Goal: Communication & Community: Answer question/provide support

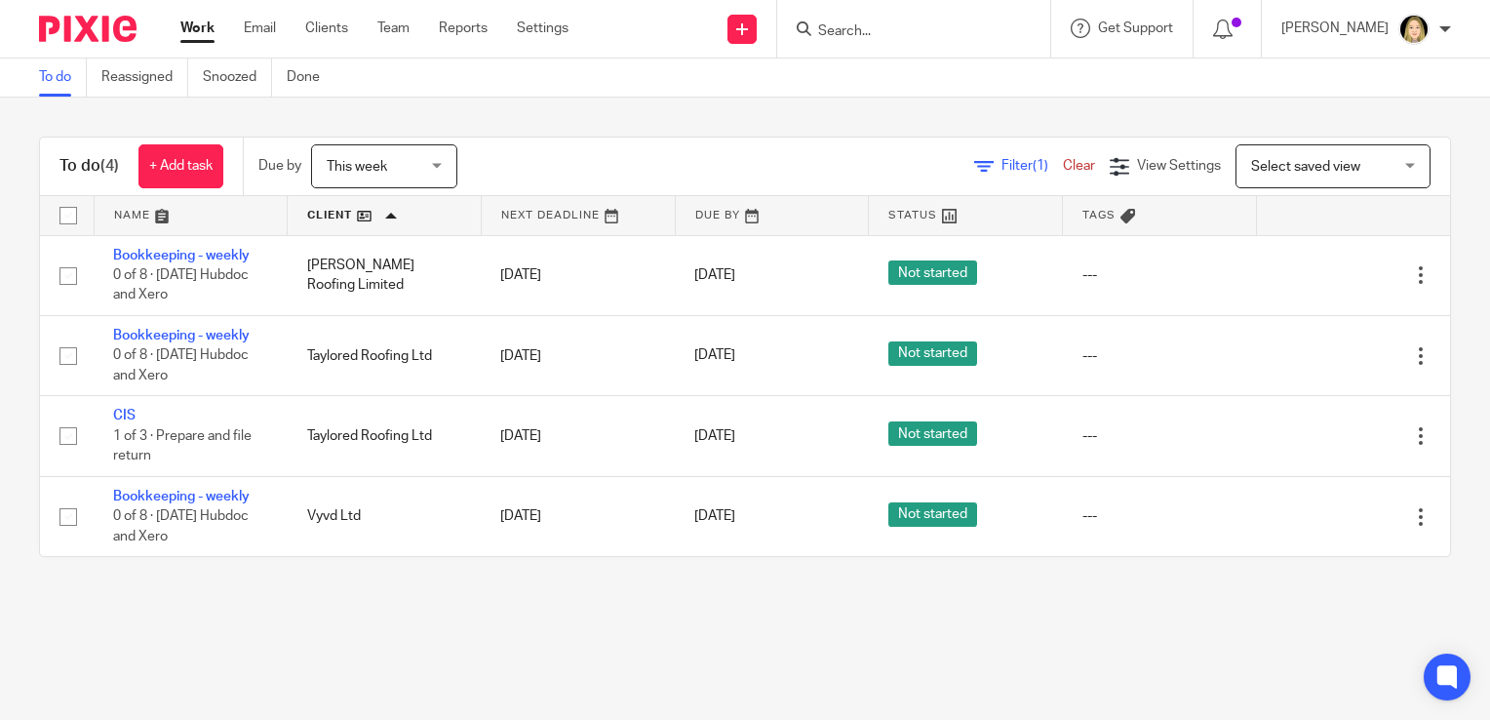
click at [383, 154] on span "This week" at bounding box center [378, 165] width 103 height 41
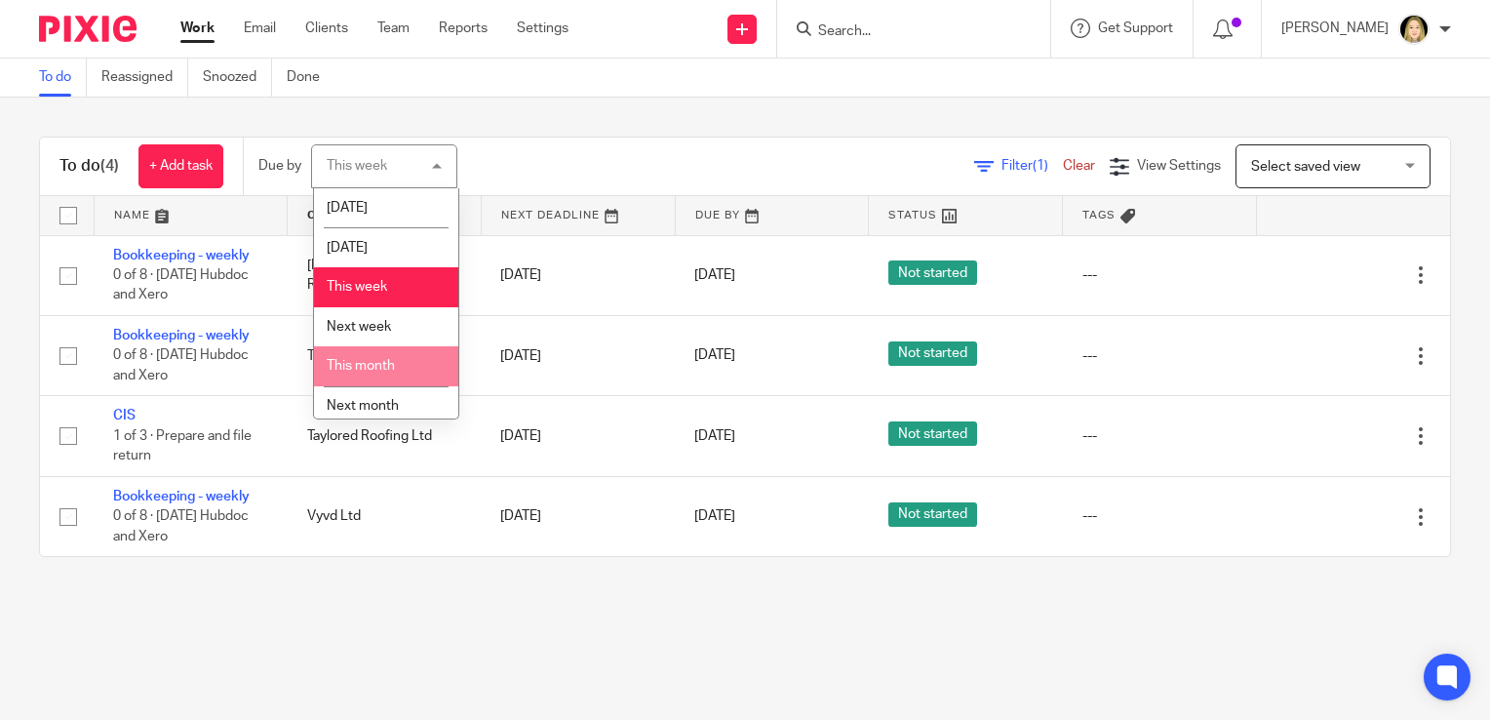
click at [391, 376] on li "This month" at bounding box center [386, 366] width 144 height 40
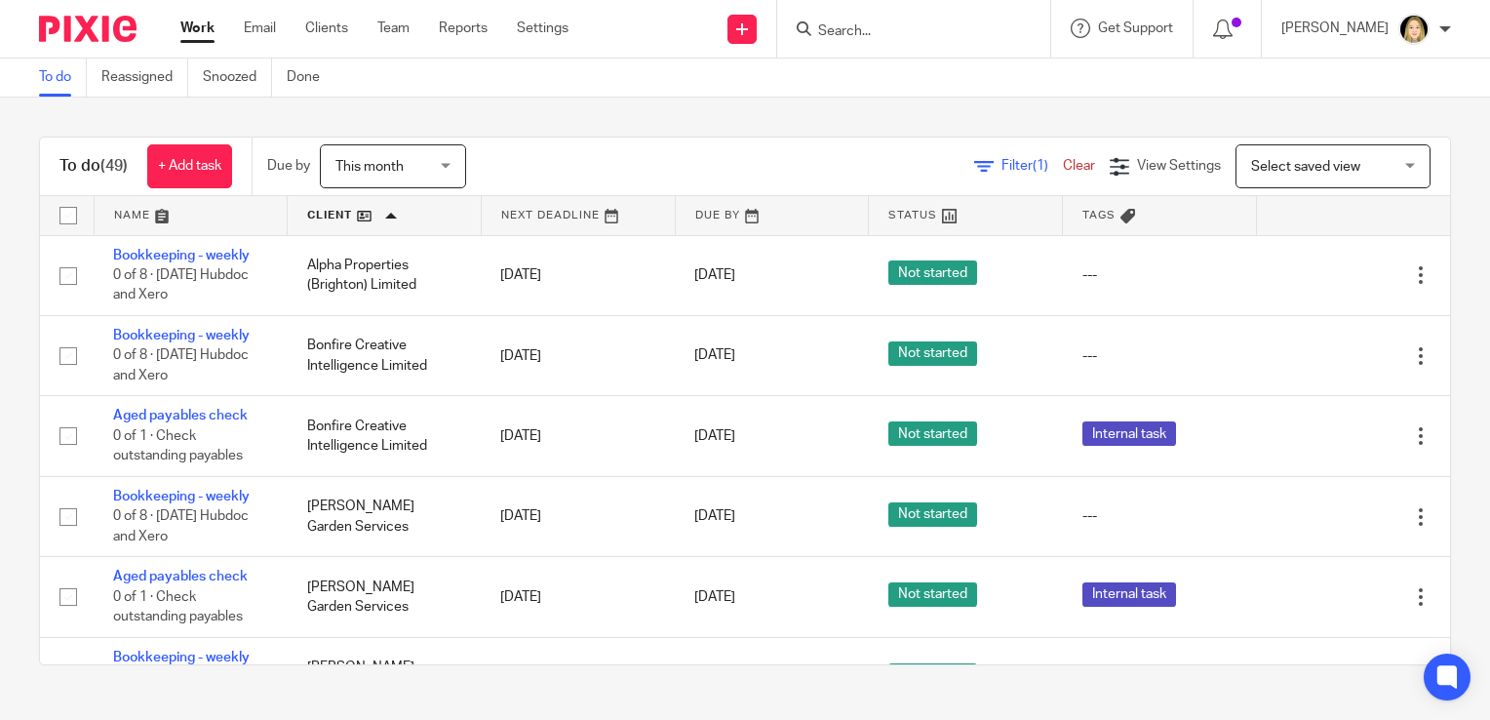
click at [180, 218] on link at bounding box center [191, 215] width 193 height 39
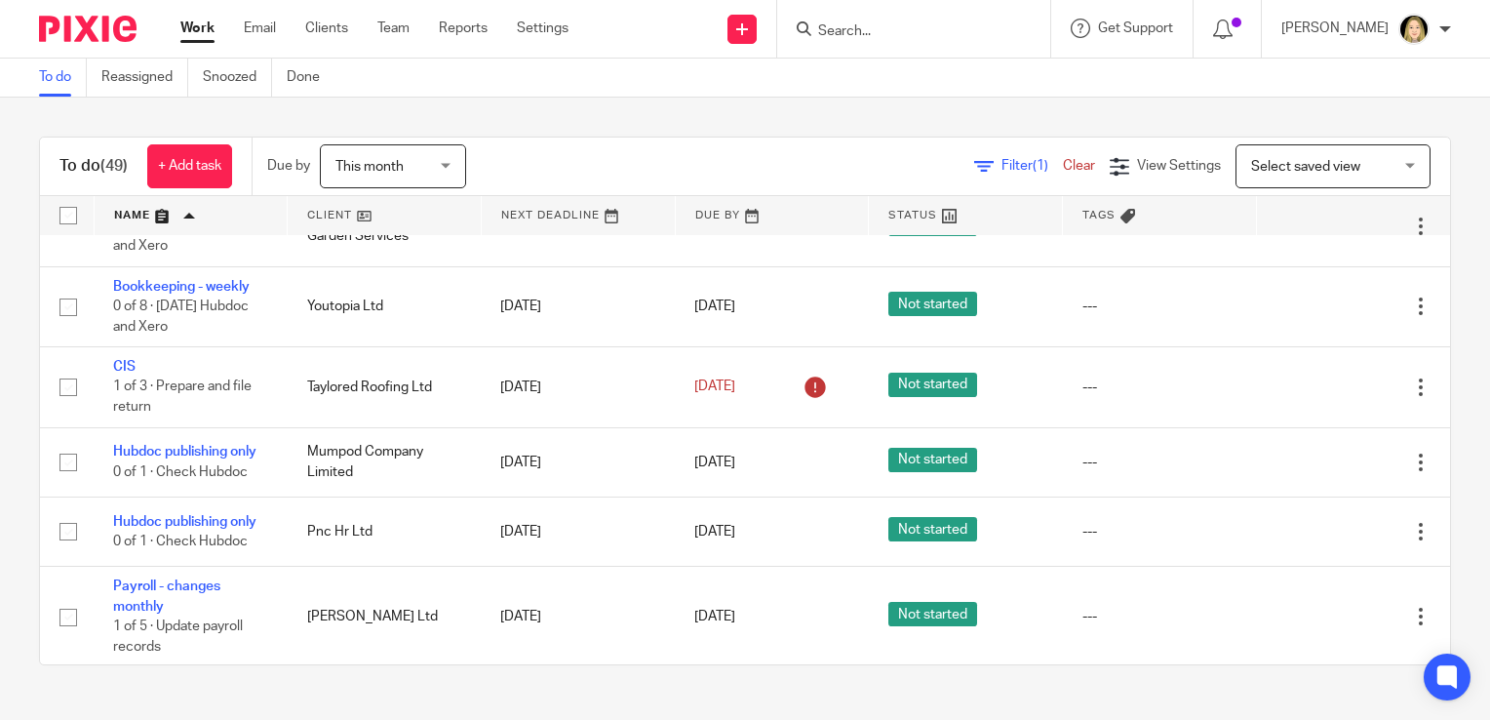
scroll to position [3435, 0]
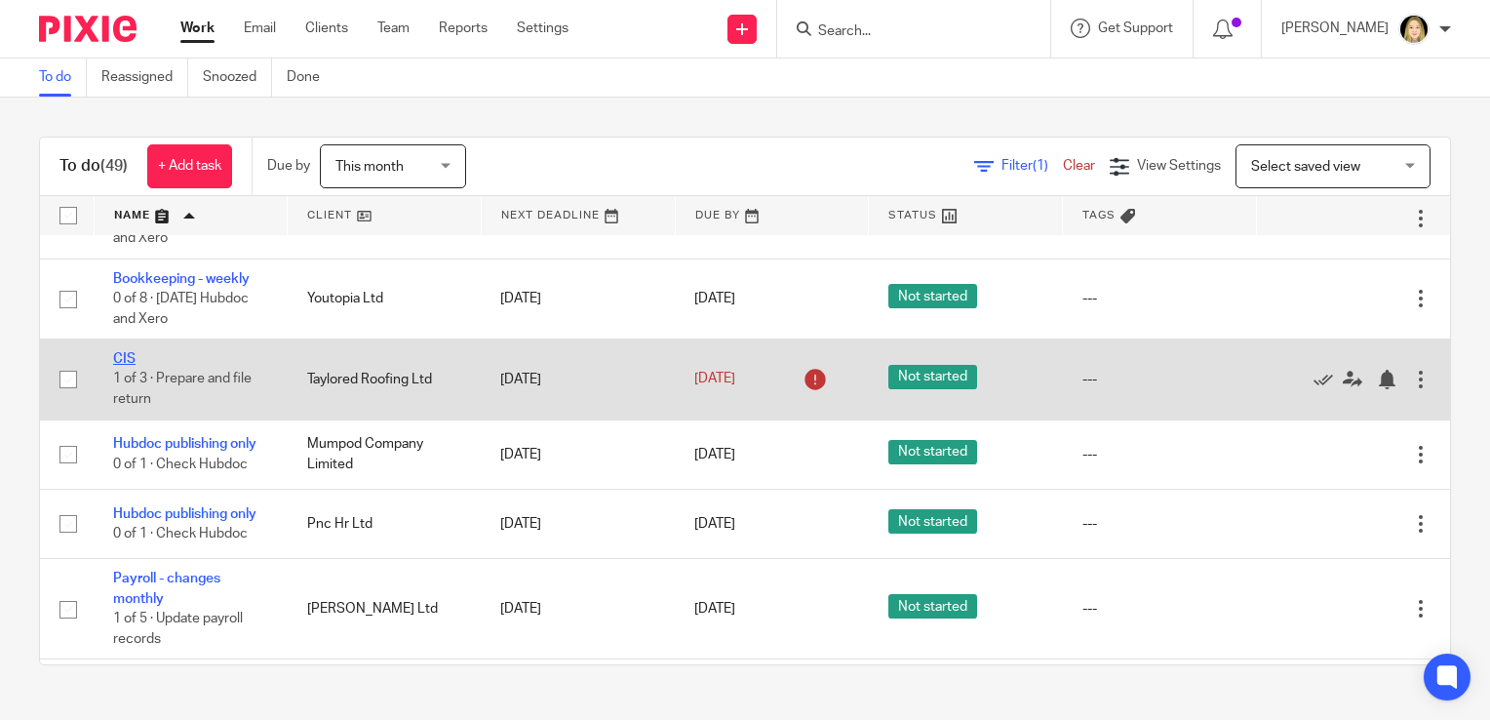
click at [131, 366] on link "CIS" at bounding box center [124, 359] width 22 height 14
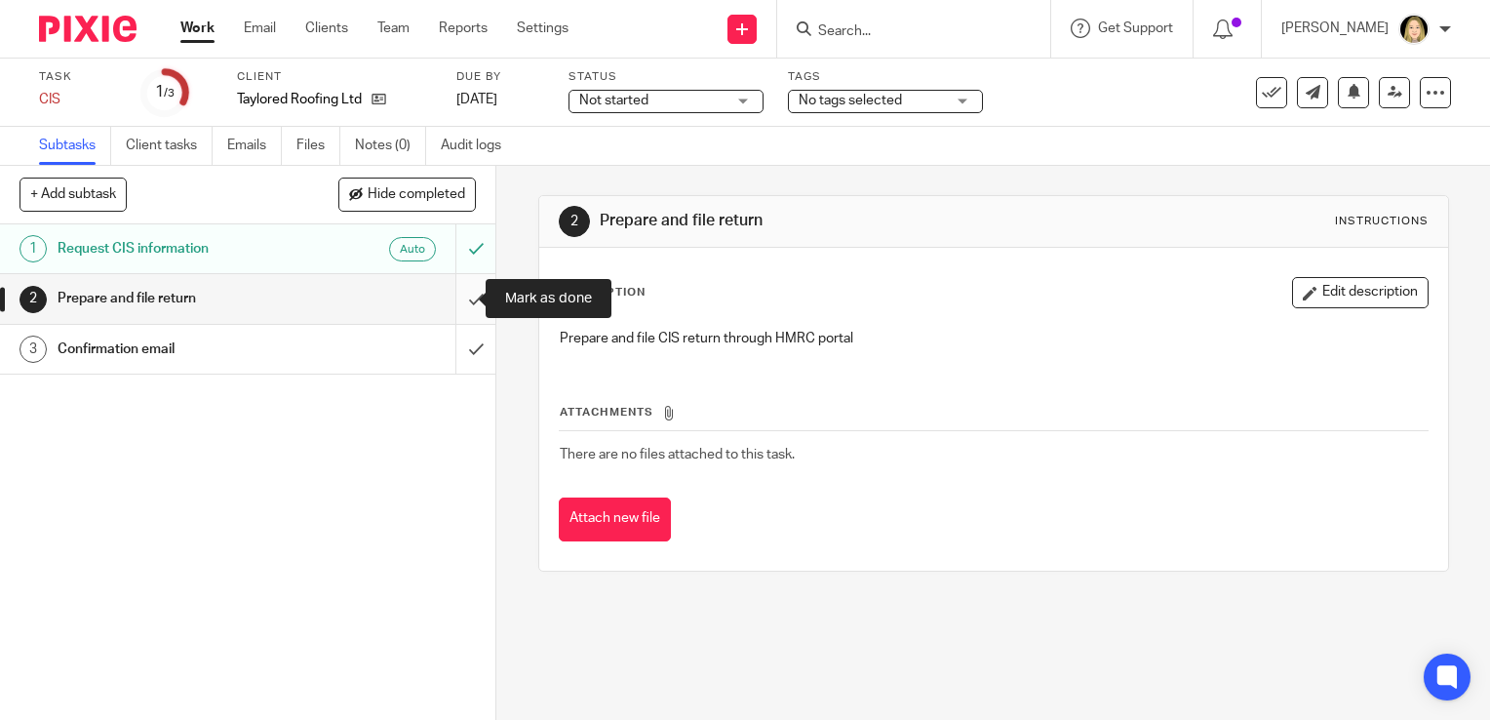
click at [457, 298] on input "submit" at bounding box center [247, 298] width 495 height 49
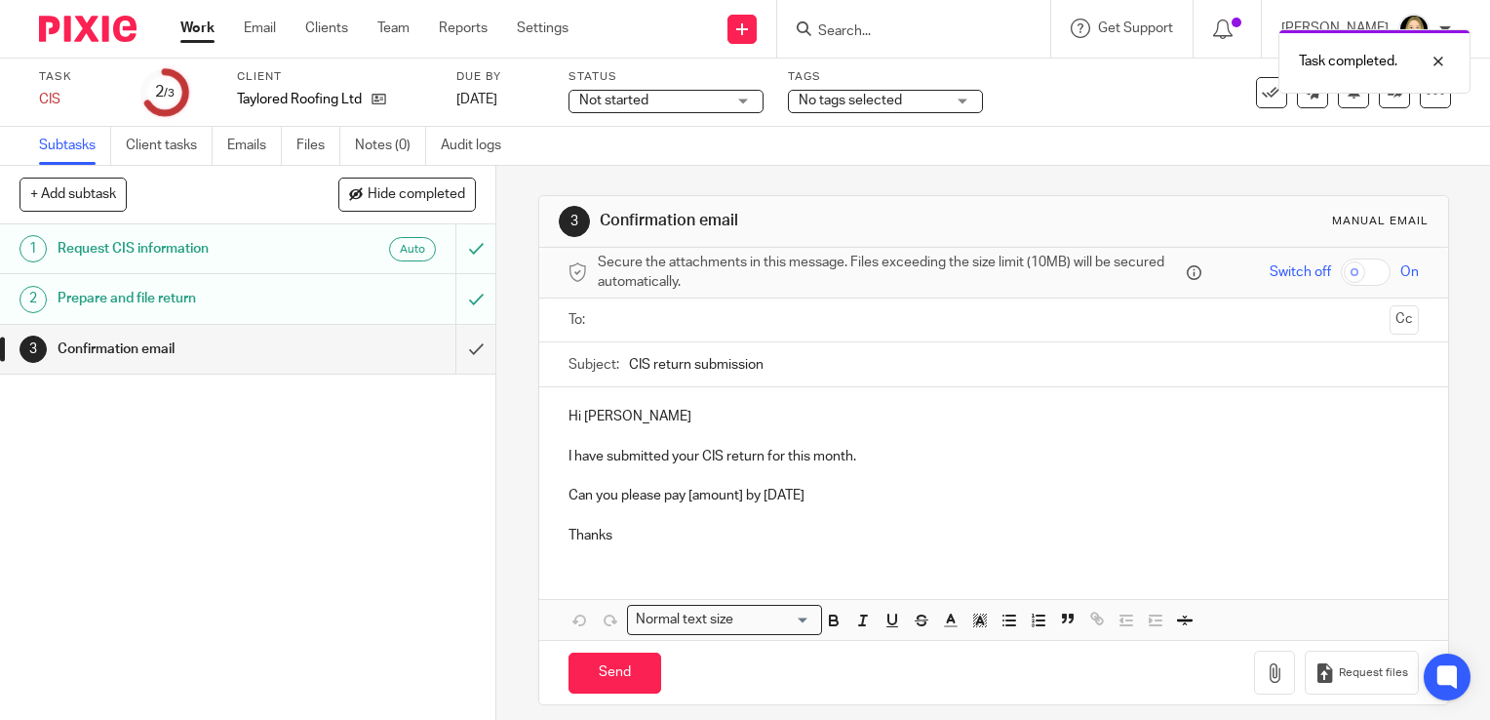
click at [624, 323] on input "text" at bounding box center [993, 320] width 776 height 22
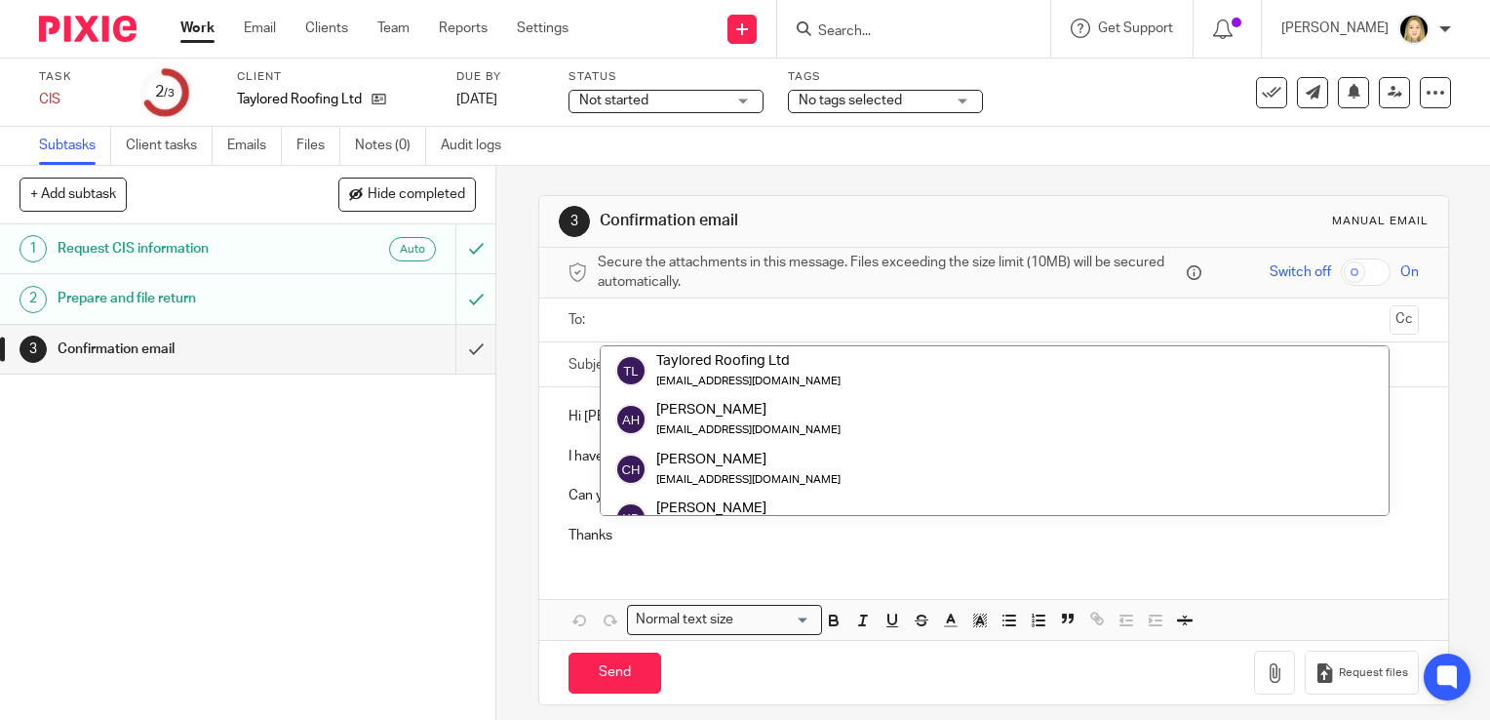
paste input "[EMAIL_ADDRESS][DOMAIN_NAME]"
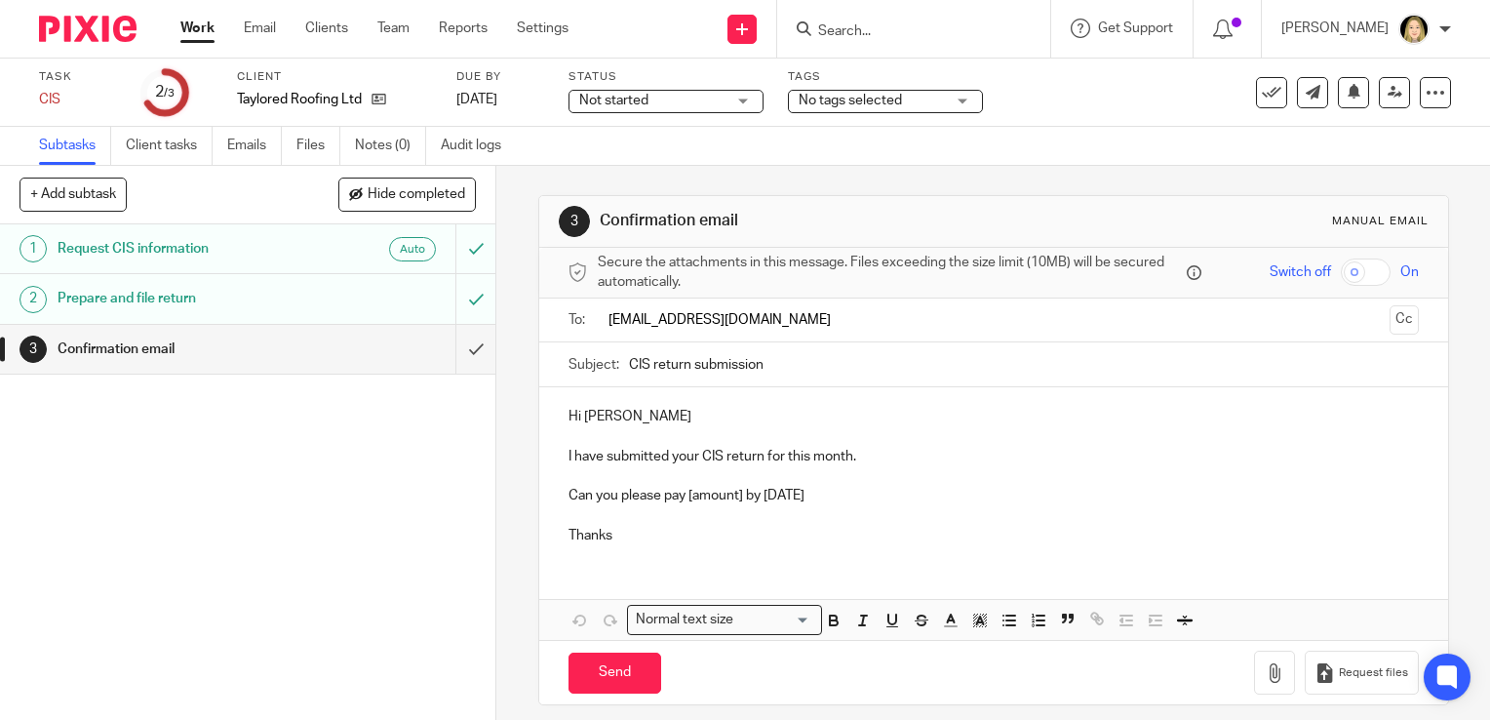
type input "[EMAIL_ADDRESS][DOMAIN_NAME]"
click at [823, 323] on span at bounding box center [826, 321] width 13 height 13
click at [819, 315] on input "text" at bounding box center [993, 320] width 776 height 22
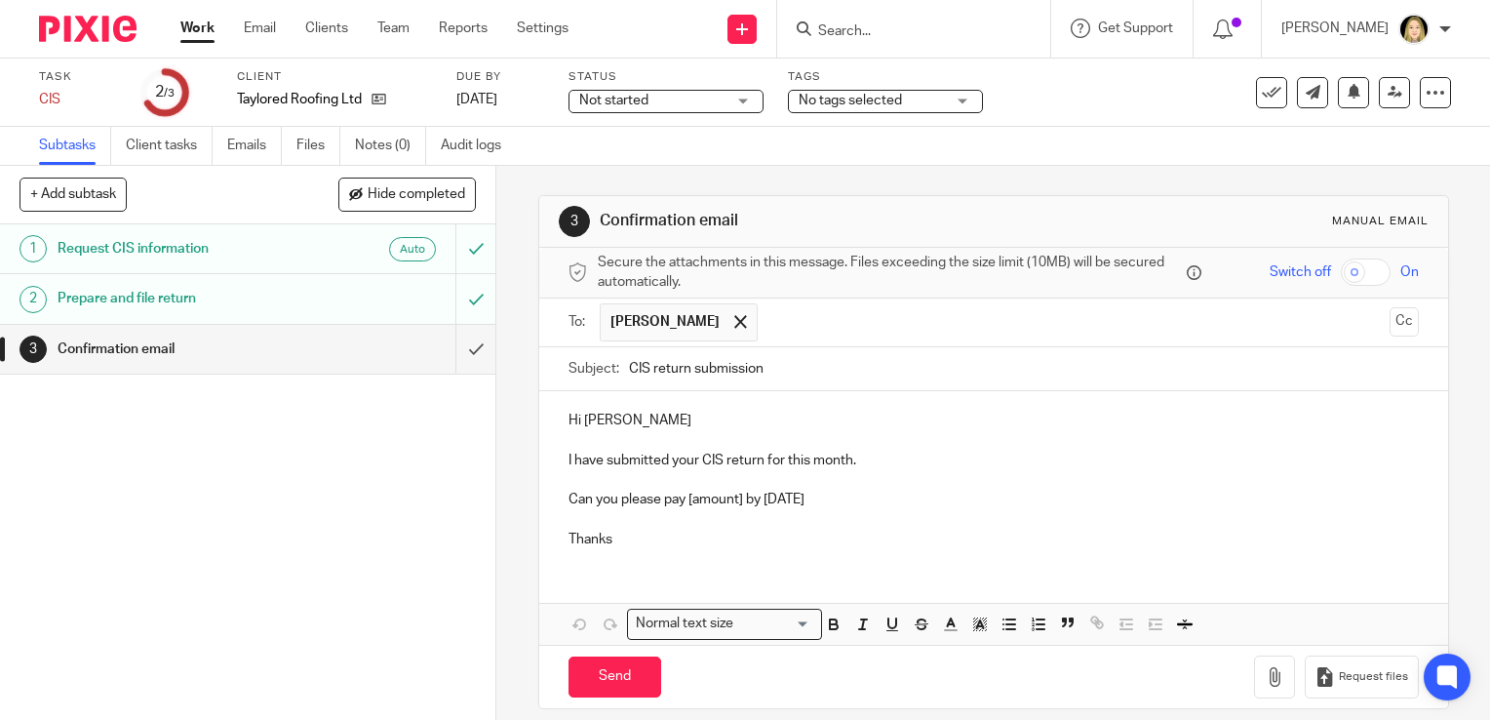
click at [739, 498] on p "Can you please pay [amount] by 19th August" at bounding box center [994, 500] width 850 height 20
click at [730, 498] on p "Can you please pay £25809.00 by 19th August" at bounding box center [994, 500] width 850 height 20
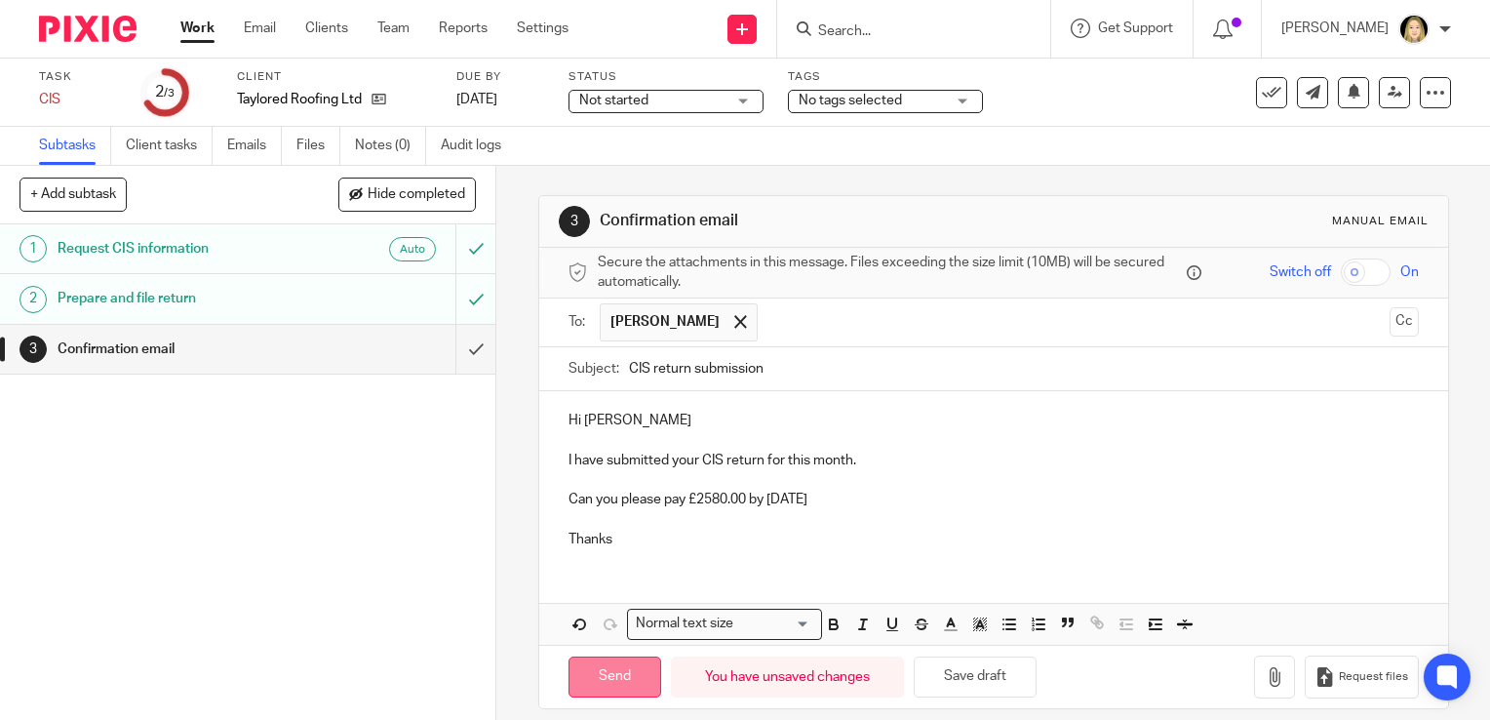
click at [610, 689] on input "Send" at bounding box center [615, 677] width 93 height 42
type input "Sent"
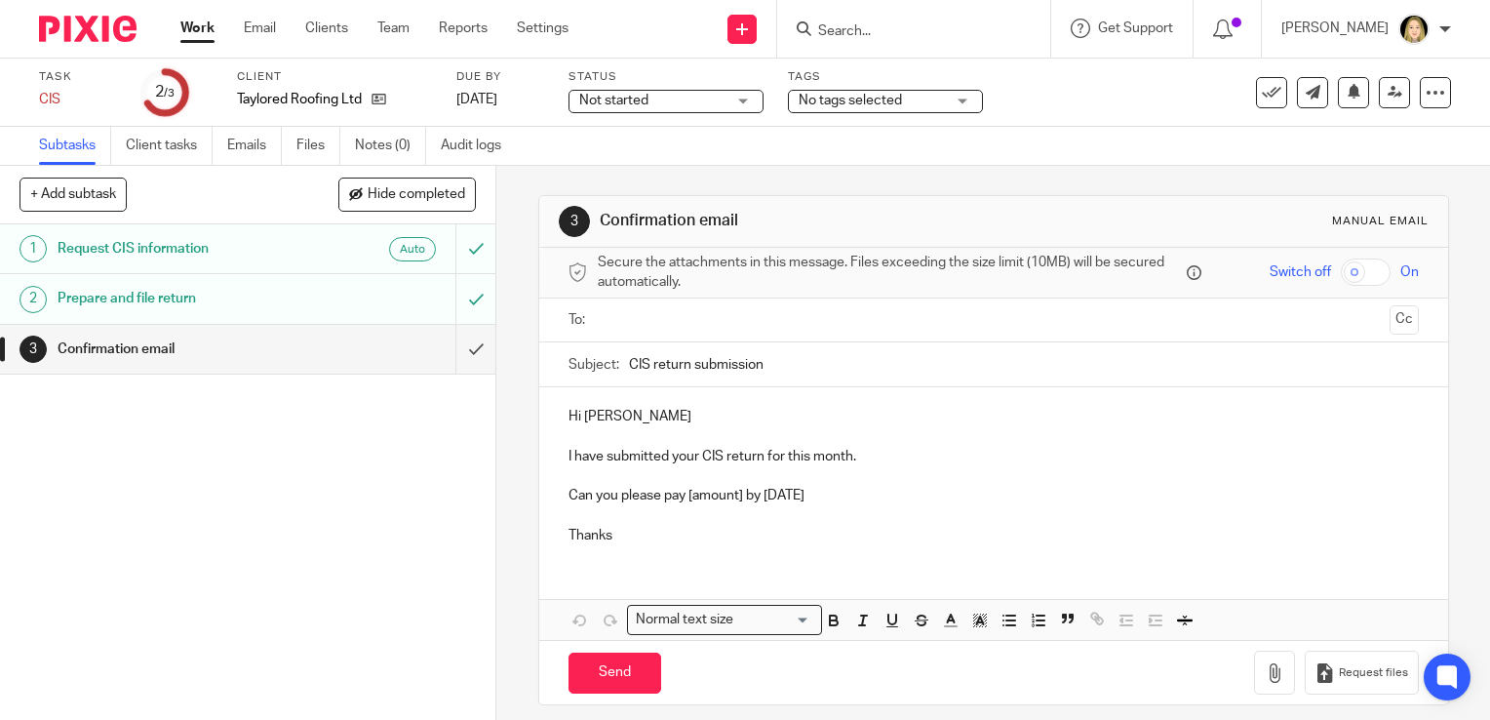
click at [922, 25] on input "Search" at bounding box center [904, 32] width 176 height 18
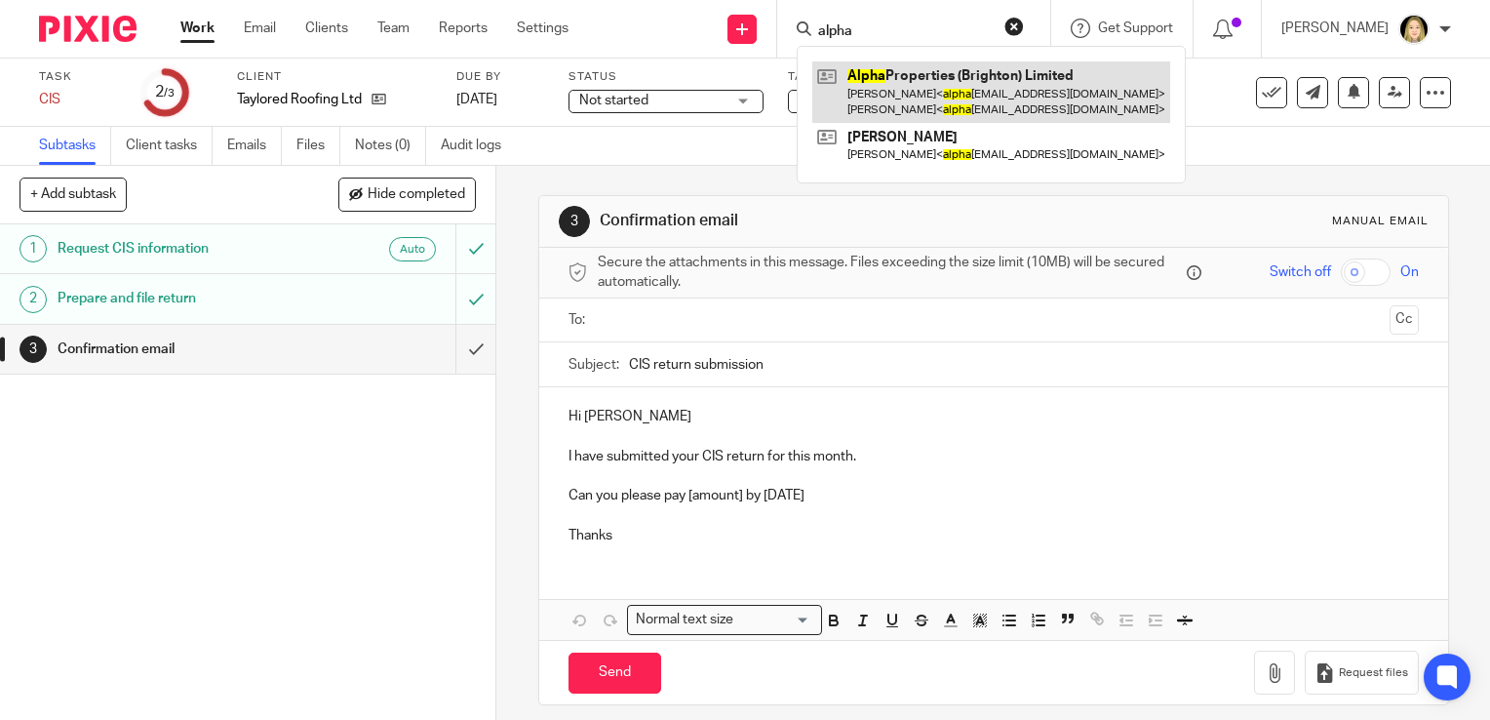
type input "alpha"
click at [930, 82] on link at bounding box center [991, 91] width 358 height 60
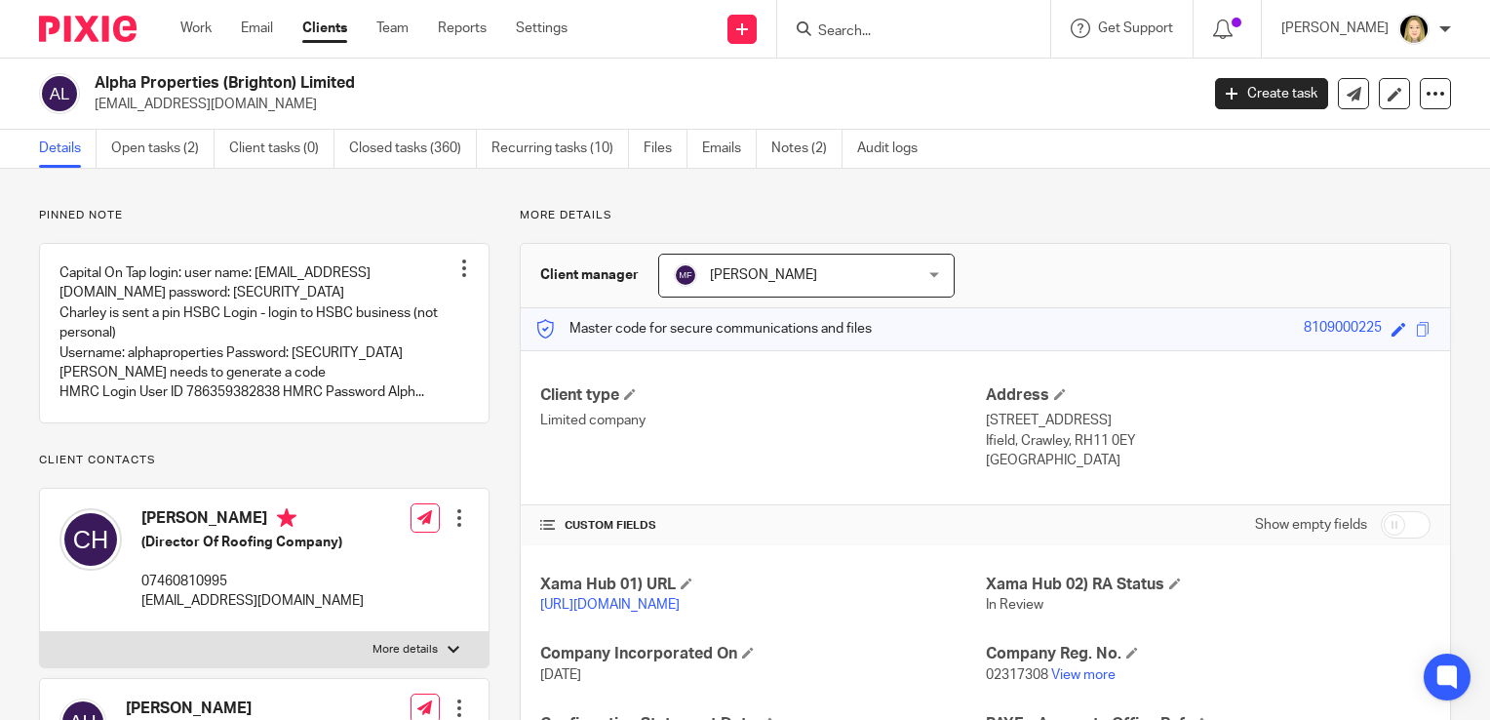
drag, startPoint x: 365, startPoint y: 619, endPoint x: 141, endPoint y: 618, distance: 223.3
click at [141, 618] on div "[PERSON_NAME] (Director Of Roofing Company) 07460810995 [EMAIL_ADDRESS][DOMAIN_…" at bounding box center [264, 560] width 449 height 143
copy p "[EMAIL_ADDRESS][DOMAIN_NAME]"
